Goal: Book appointment/travel/reservation

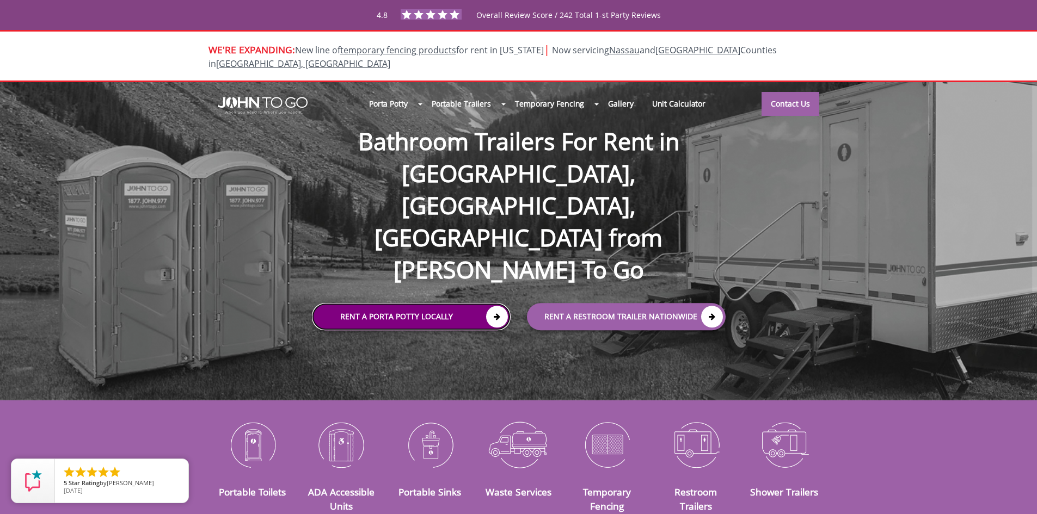
click at [403, 304] on link "Rent a Porta Potty Locally" at bounding box center [411, 317] width 199 height 27
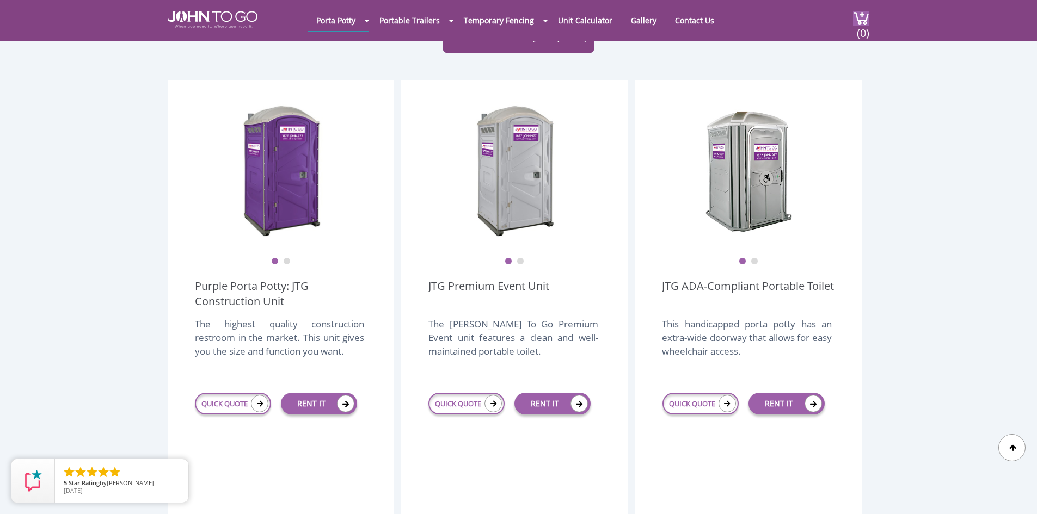
scroll to position [272, 0]
click at [236, 393] on link "QUICK QUOTE" at bounding box center [233, 404] width 76 height 22
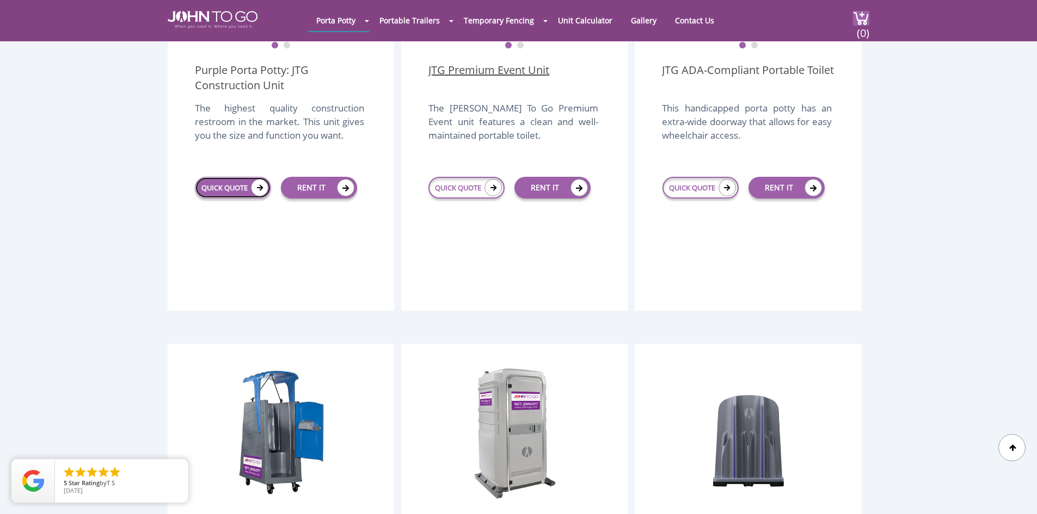
scroll to position [490, 0]
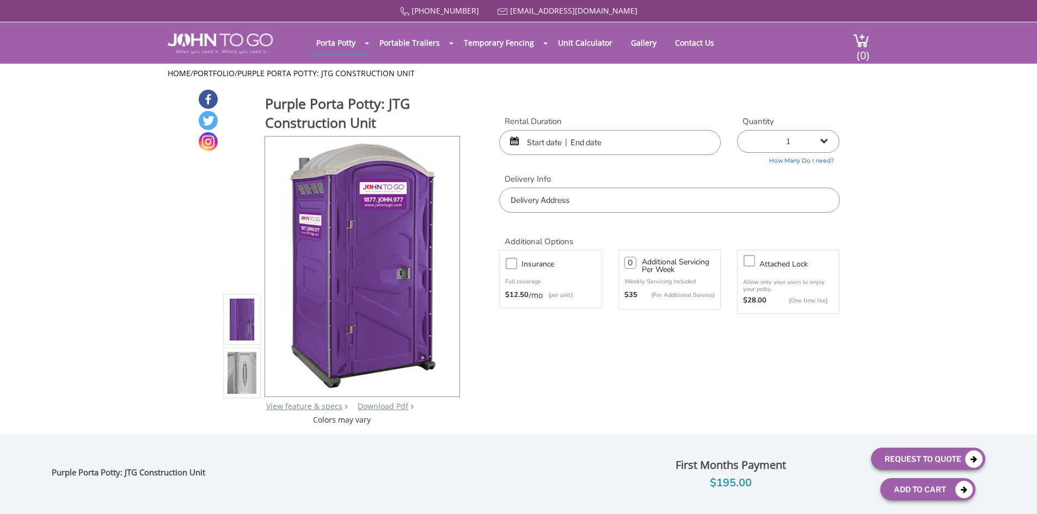
click at [552, 144] on input "text" at bounding box center [610, 142] width 222 height 25
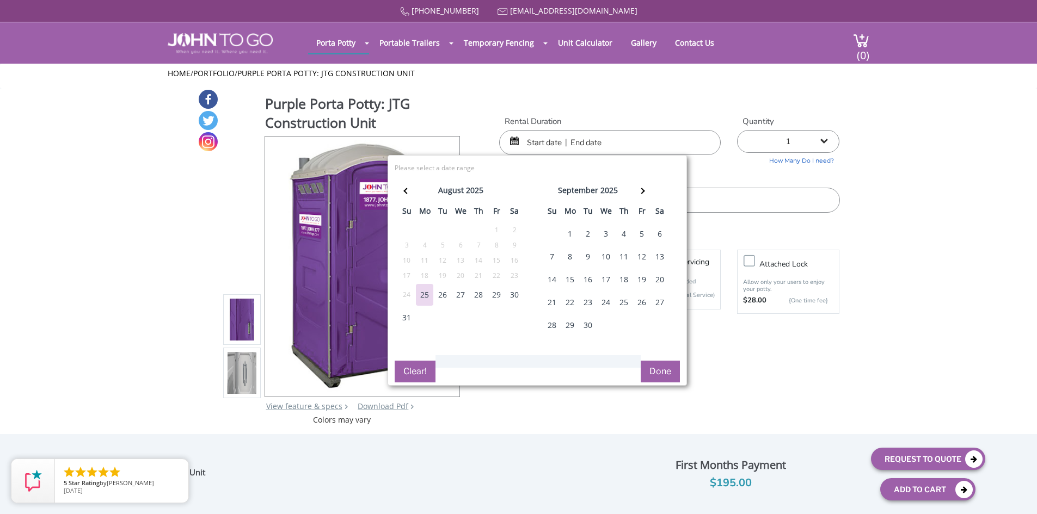
click at [482, 292] on div "28" at bounding box center [478, 295] width 17 height 22
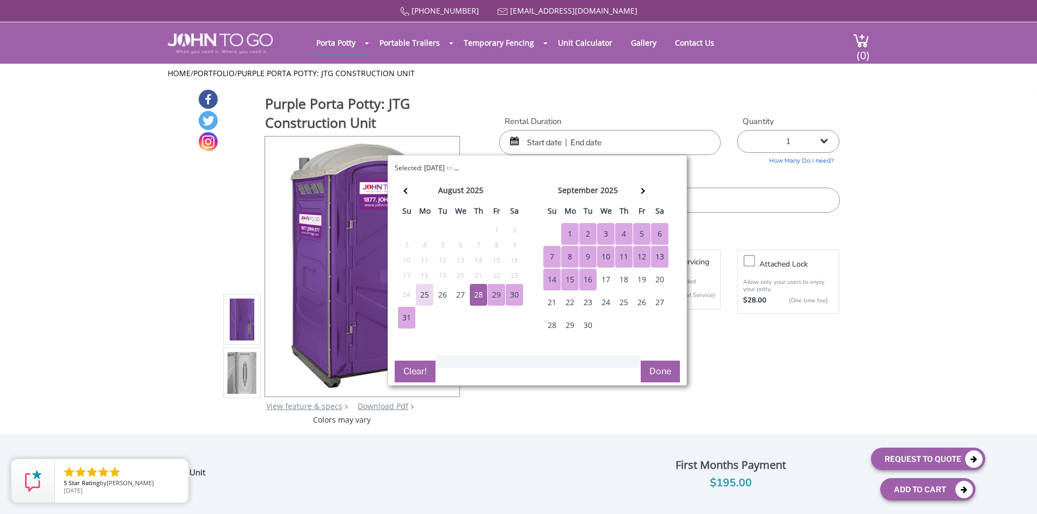
click at [591, 272] on div "16" at bounding box center [587, 280] width 17 height 22
type input "08/28/2025 to 09/16/2025"
click at [664, 364] on button "Done" at bounding box center [660, 372] width 39 height 22
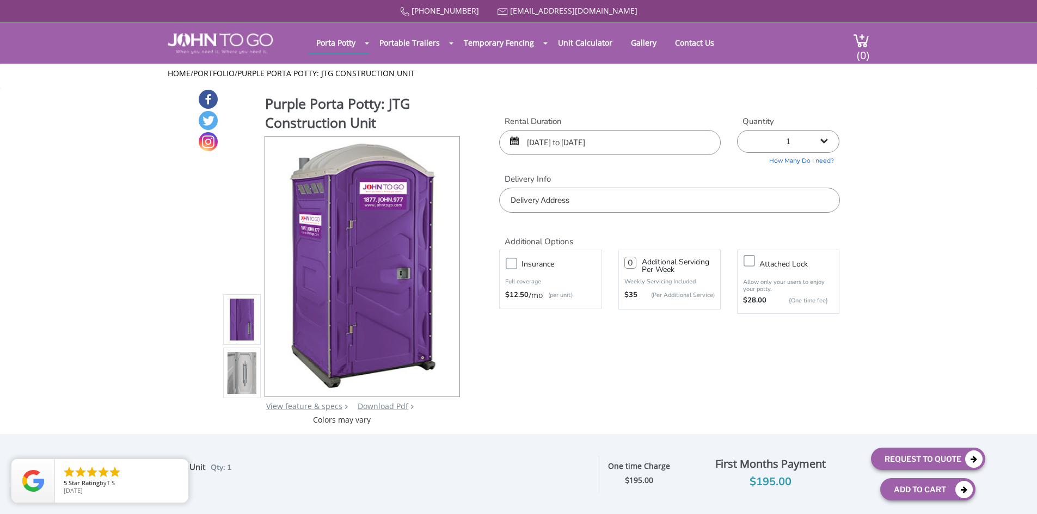
drag, startPoint x: 831, startPoint y: 138, endPoint x: 823, endPoint y: 149, distance: 12.5
click at [829, 139] on select "1 2 (5% discount) 3 (8% discount) 4 (10% discount) 5 (12% discount) 6 (12% disc…" at bounding box center [788, 141] width 102 height 23
select select "22"
click at [737, 130] on select "1 2 (5% discount) 3 (8% discount) 4 (10% discount) 5 (12% discount) 6 (12% disc…" at bounding box center [788, 141] width 102 height 23
click at [581, 201] on input "text" at bounding box center [669, 200] width 340 height 25
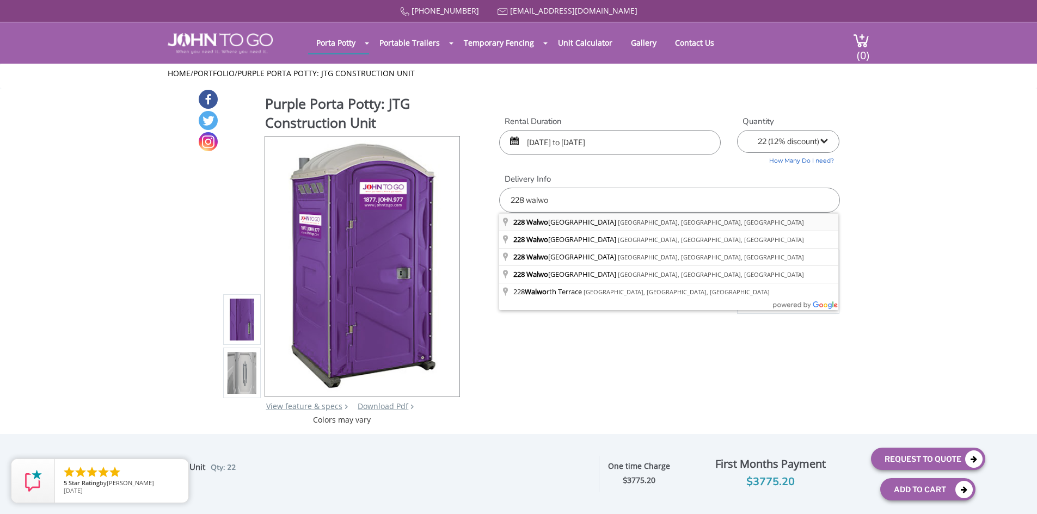
type input "228 Walworth Street, Brooklyn, NY, USA"
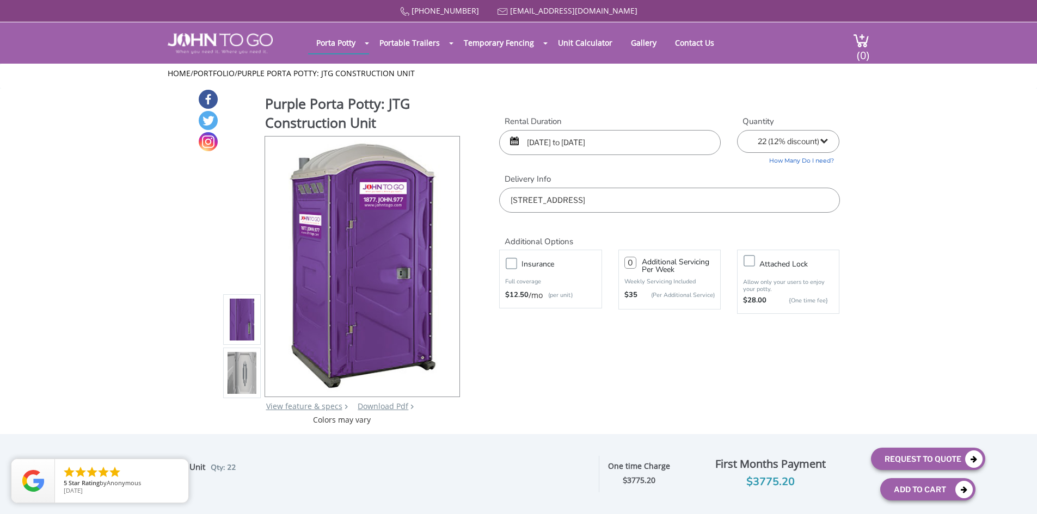
click at [516, 265] on label "Insurance" at bounding box center [561, 264] width 90 height 14
click at [0, 0] on input "Insurance" at bounding box center [0, 0] width 0 height 0
click at [754, 263] on label "Attached lock" at bounding box center [799, 264] width 90 height 14
click at [0, 0] on input "Attached lock" at bounding box center [0, 0] width 0 height 0
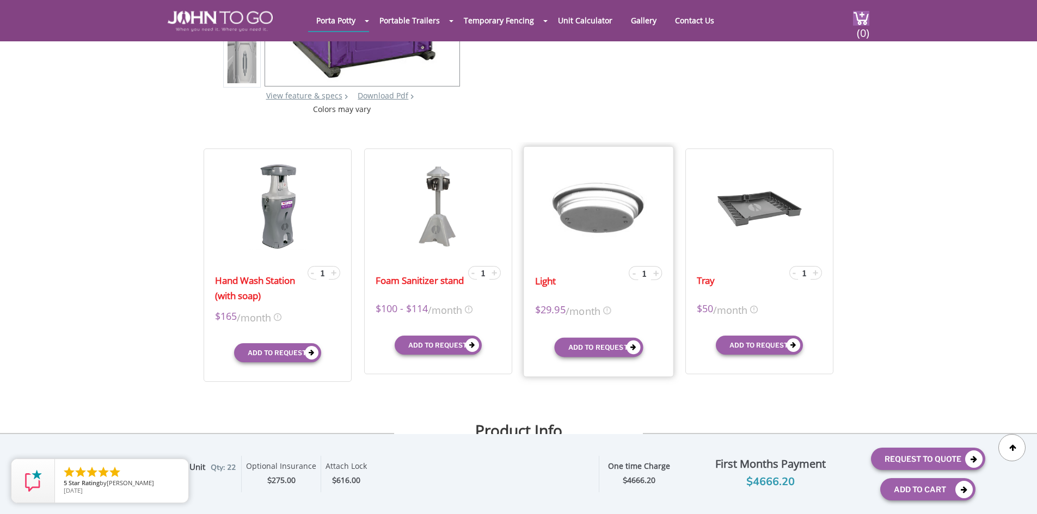
scroll to position [272, 0]
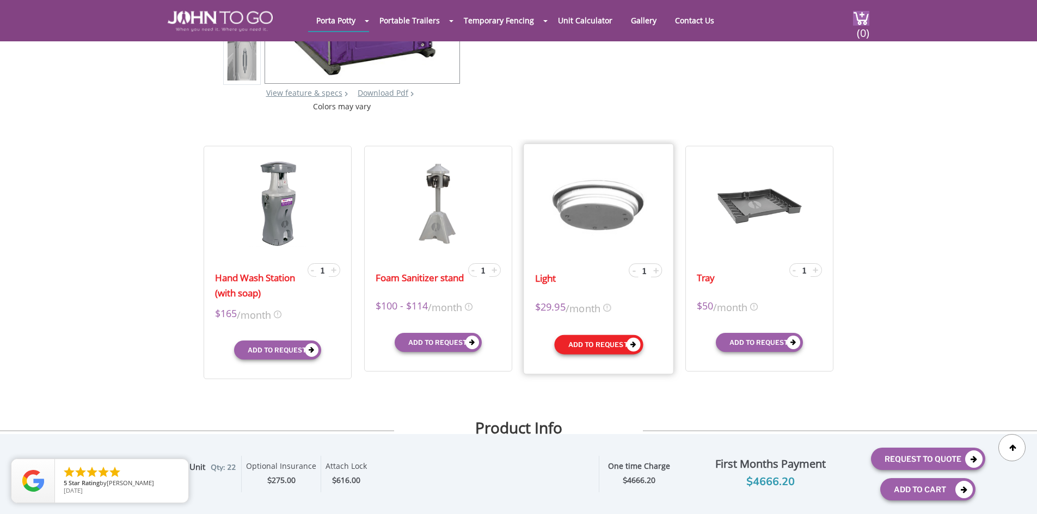
click at [598, 341] on button "Add to request" at bounding box center [598, 345] width 89 height 20
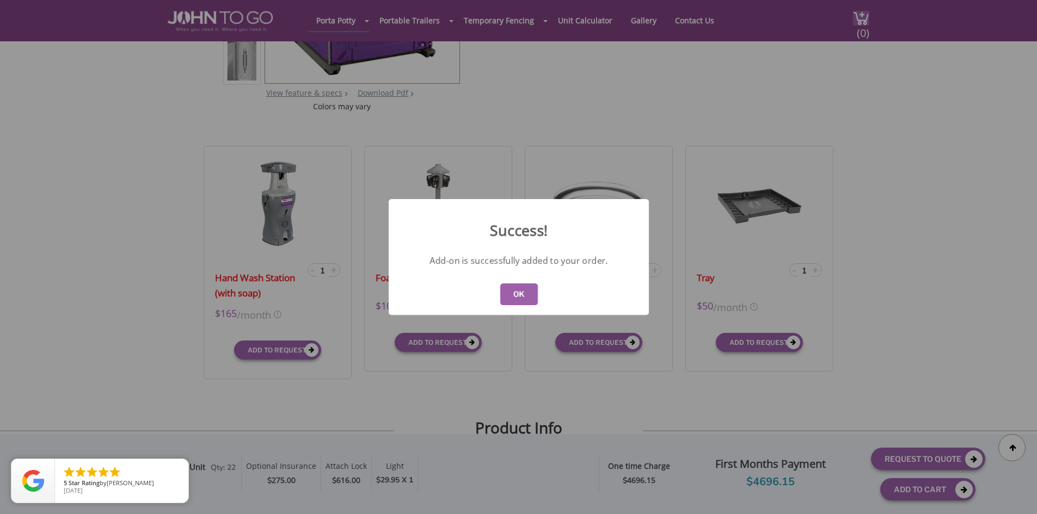
click at [517, 293] on button "OK" at bounding box center [519, 295] width 38 height 22
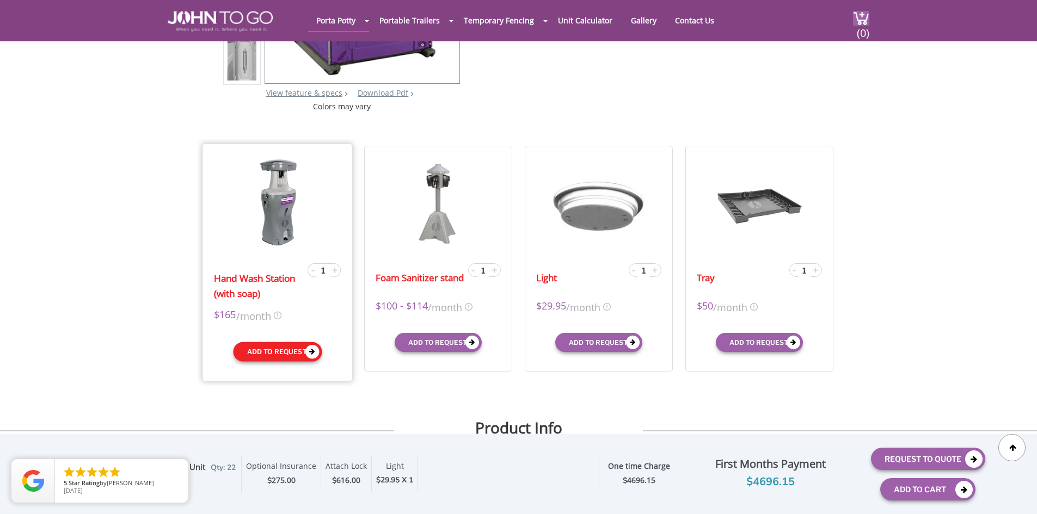
click at [261, 353] on button "Add to request" at bounding box center [277, 352] width 89 height 20
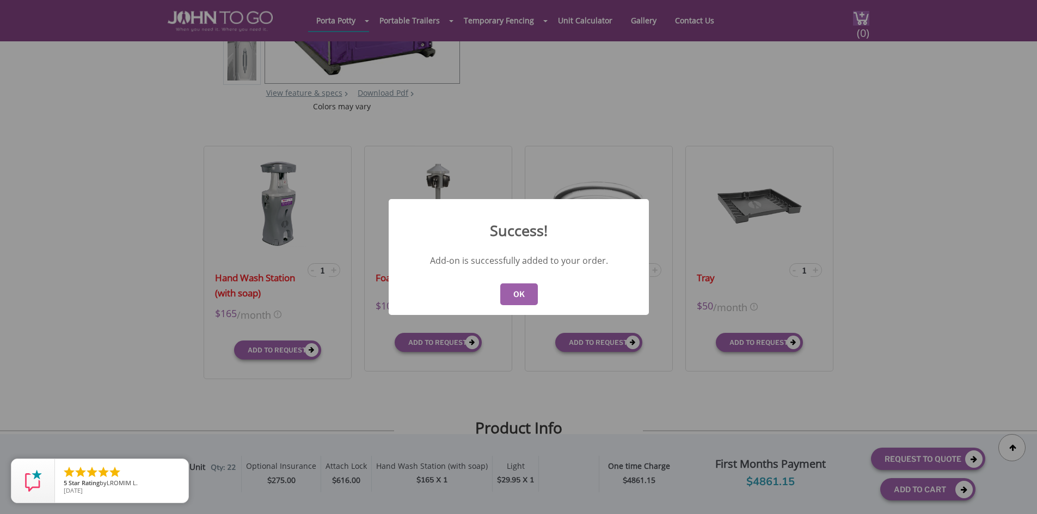
click at [532, 287] on button "OK" at bounding box center [519, 295] width 38 height 22
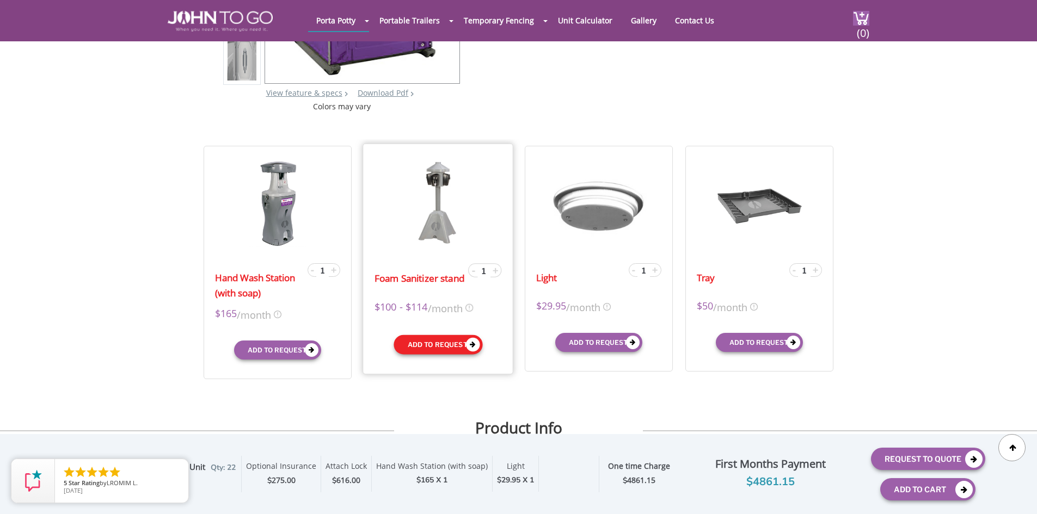
click at [428, 349] on button "Add to request" at bounding box center [437, 345] width 89 height 20
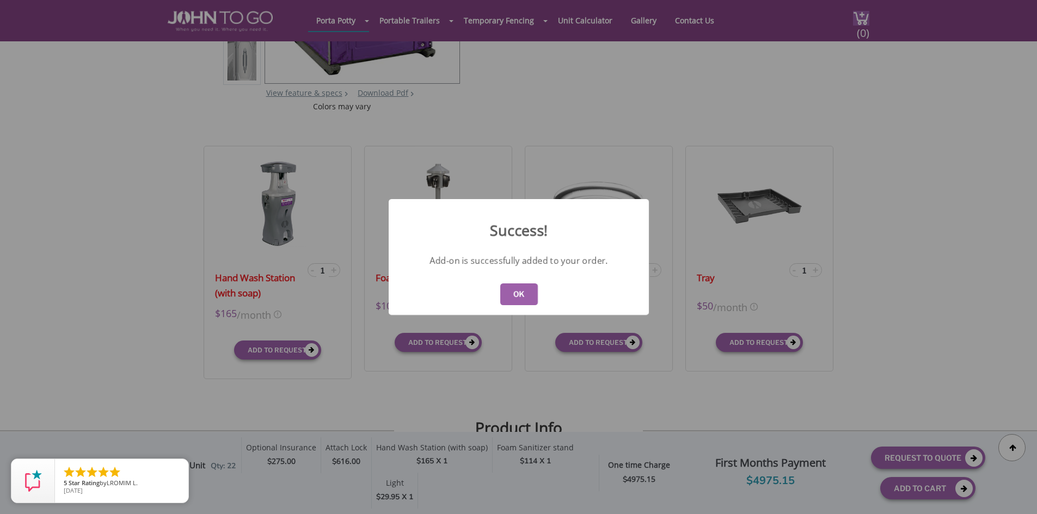
click at [748, 342] on div "Success! Add-on is successfully added to your order. OK" at bounding box center [518, 257] width 1037 height 514
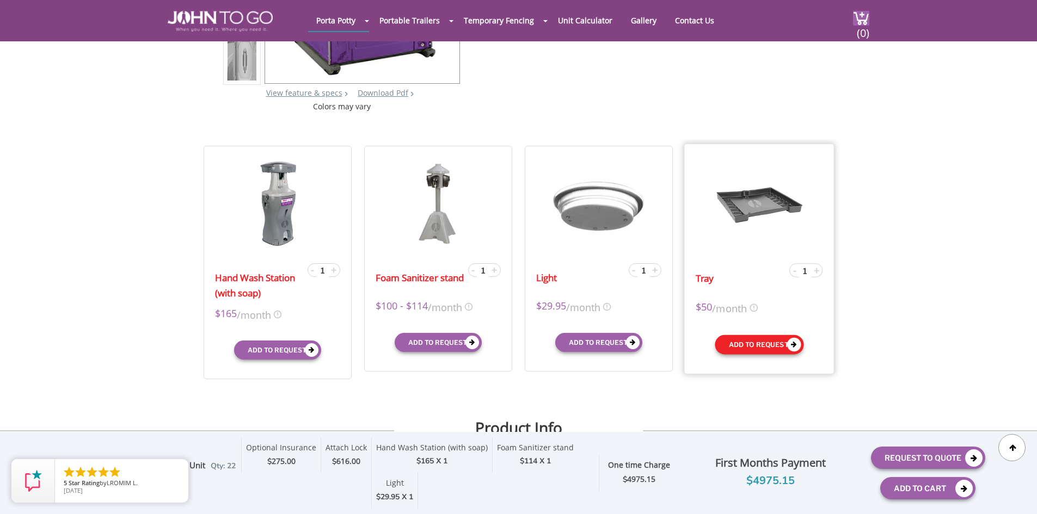
click at [748, 342] on button "Add to request" at bounding box center [759, 345] width 89 height 20
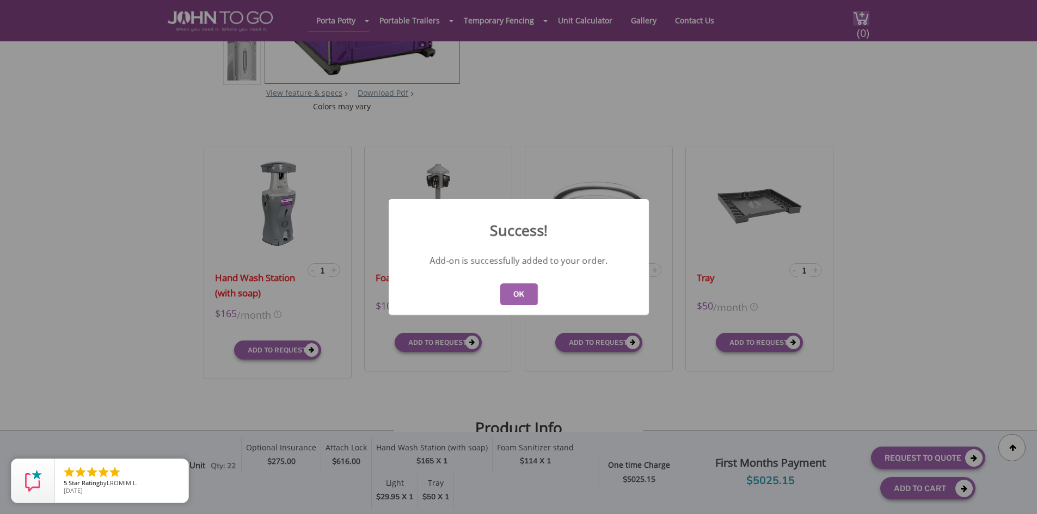
click at [514, 297] on button "OK" at bounding box center [519, 295] width 38 height 22
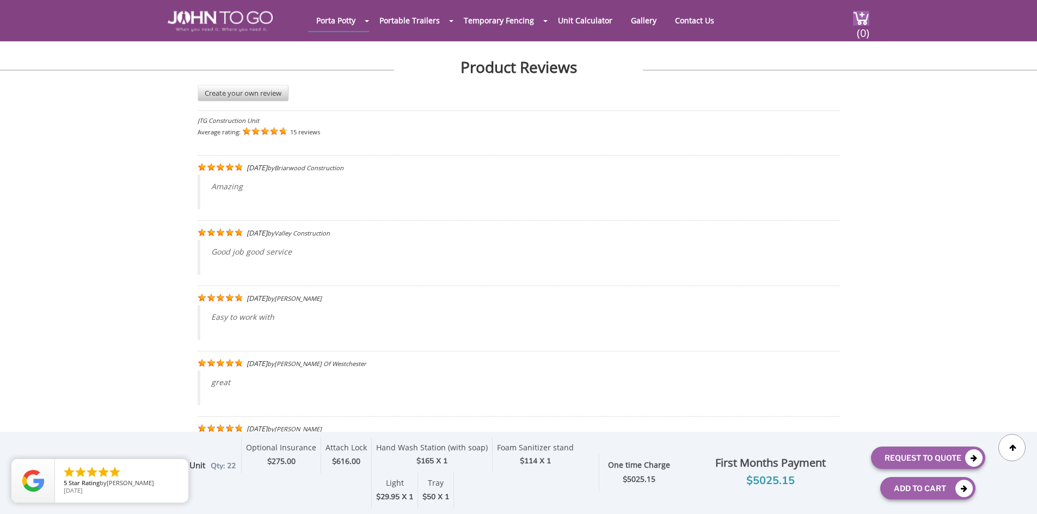
scroll to position [2132, 0]
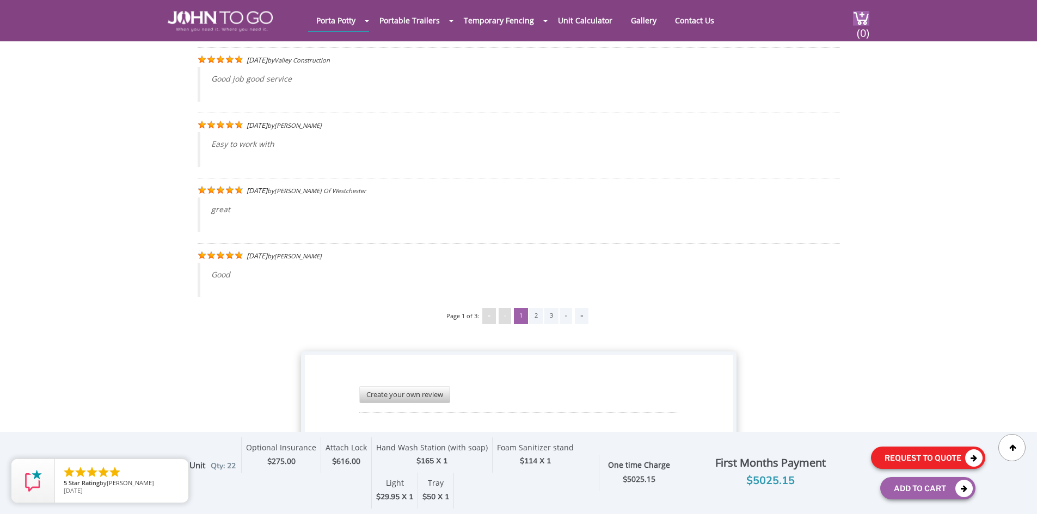
click at [908, 455] on button "Request To Quote" at bounding box center [928, 458] width 114 height 22
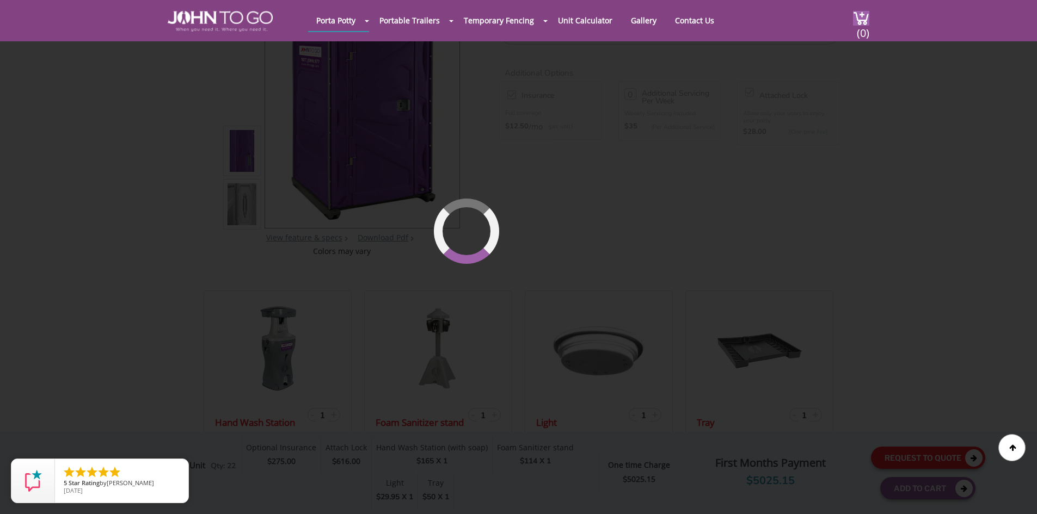
scroll to position [75, 0]
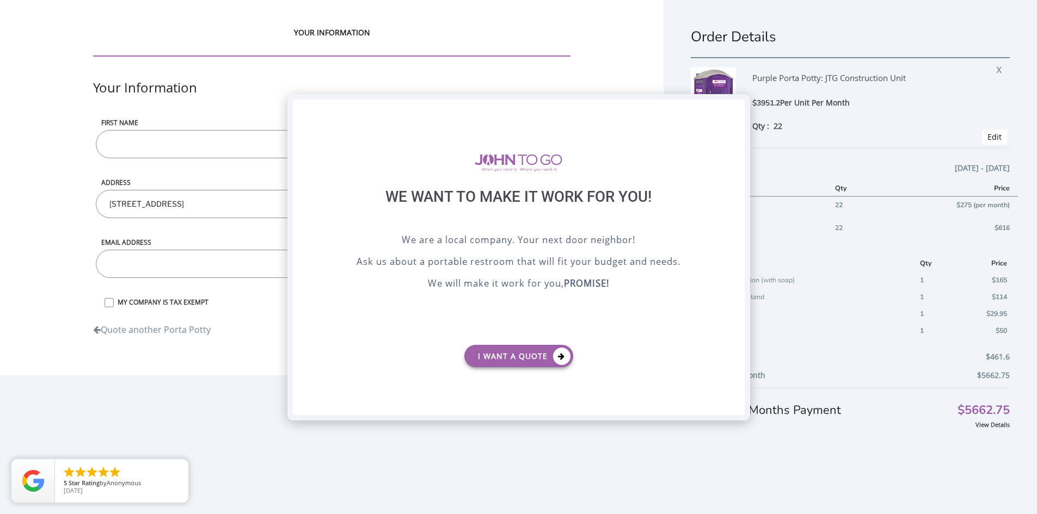
click at [737, 107] on div "X" at bounding box center [735, 109] width 17 height 19
